Goal: Transaction & Acquisition: Purchase product/service

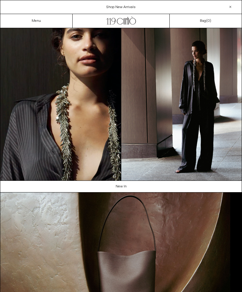
click at [124, 186] on link "New In" at bounding box center [121, 186] width 242 height 11
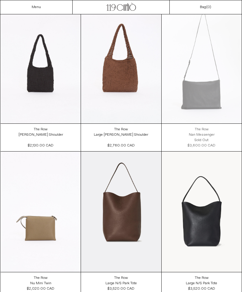
scroll to position [172, 0]
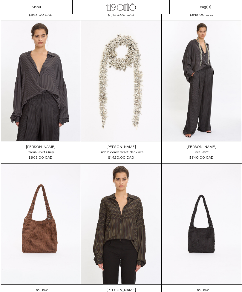
scroll to position [154, 0]
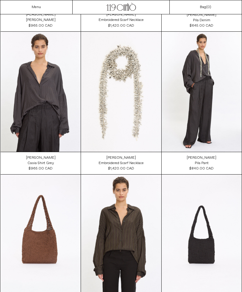
click at [229, 120] on at bounding box center [202, 92] width 80 height 120
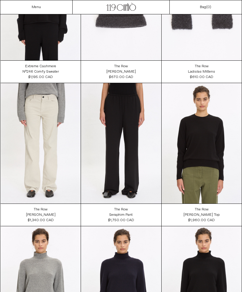
scroll to position [1983, 0]
click at [139, 162] on at bounding box center [121, 143] width 80 height 120
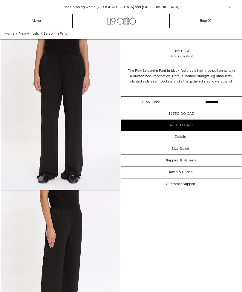
click at [184, 137] on h3 "Details" at bounding box center [180, 137] width 11 height 4
